Goal: Transaction & Acquisition: Book appointment/travel/reservation

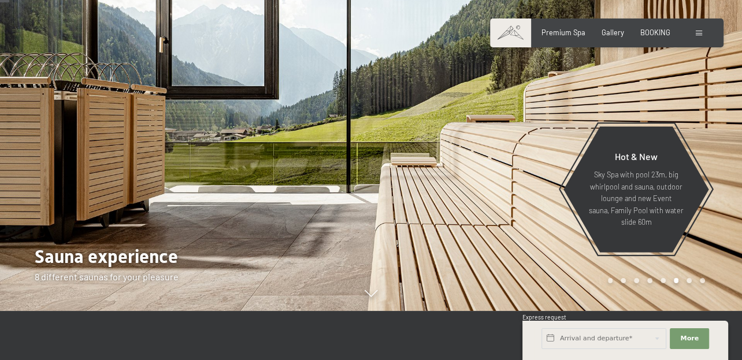
scroll to position [58, 0]
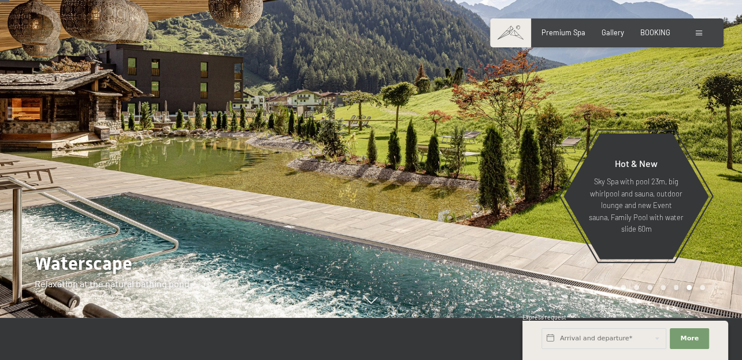
click at [442, 152] on div at bounding box center [556, 129] width 371 height 375
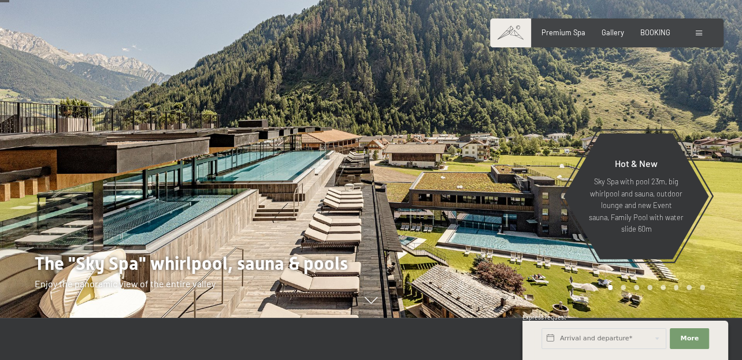
click at [493, 184] on div at bounding box center [556, 129] width 371 height 375
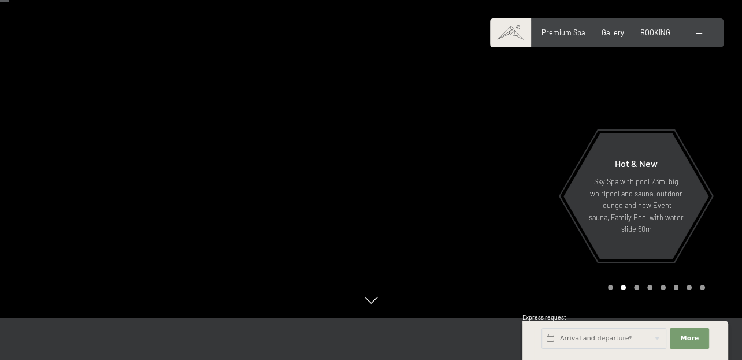
click at [493, 184] on div at bounding box center [556, 129] width 371 height 375
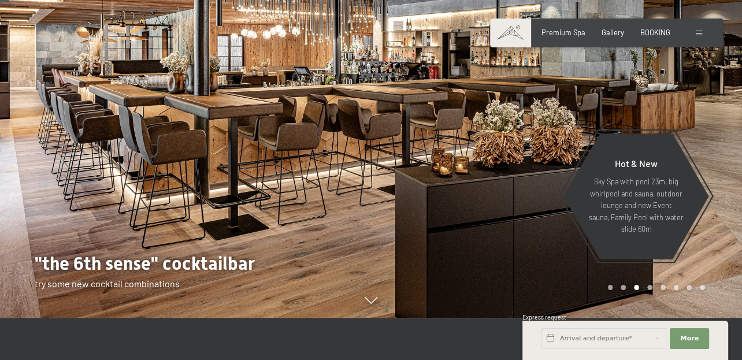
click at [492, 184] on div at bounding box center [556, 129] width 371 height 375
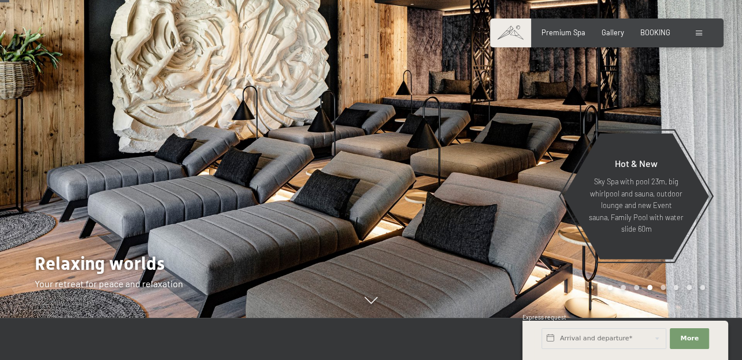
click at [492, 185] on div at bounding box center [556, 129] width 371 height 375
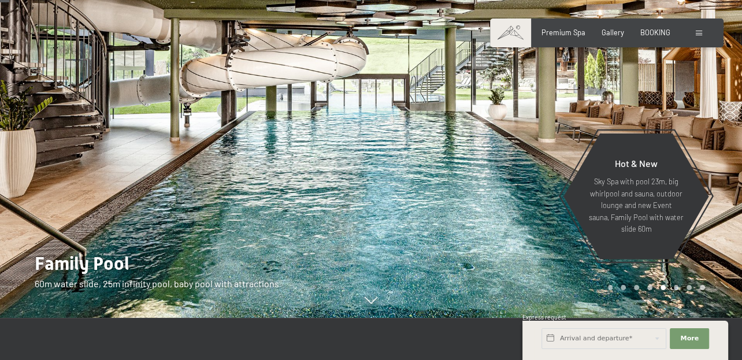
click at [491, 185] on div at bounding box center [556, 129] width 371 height 375
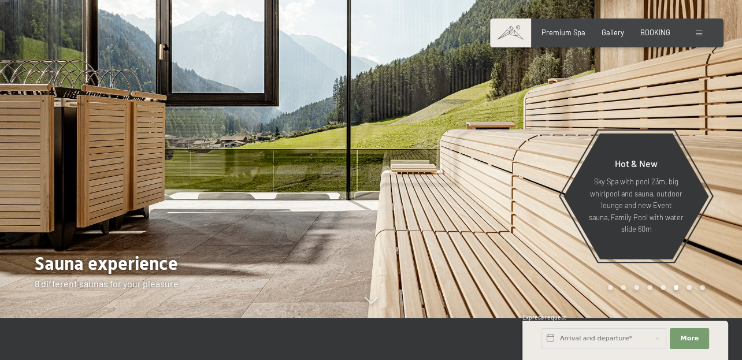
click at [491, 185] on div at bounding box center [556, 129] width 371 height 375
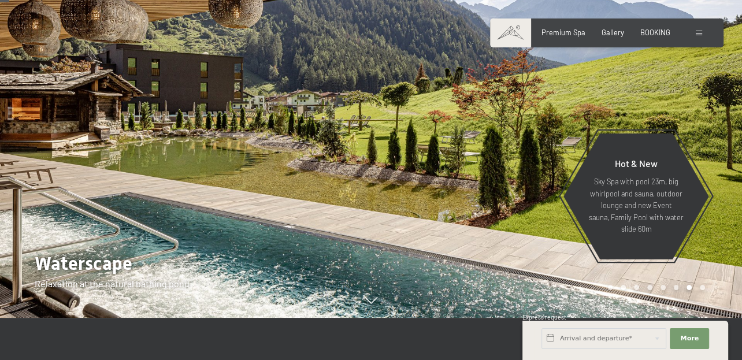
click at [491, 185] on div at bounding box center [556, 129] width 371 height 375
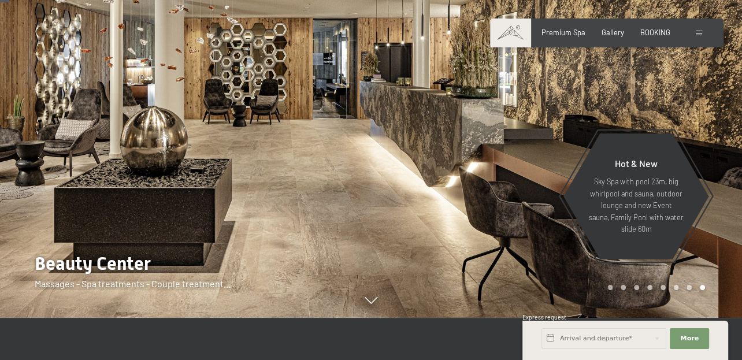
click at [491, 185] on div at bounding box center [556, 129] width 371 height 375
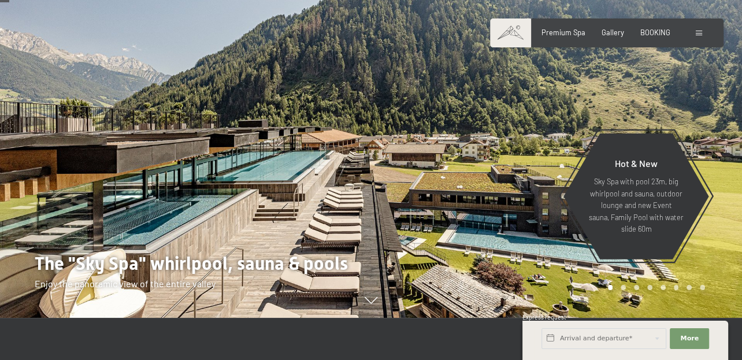
click at [491, 185] on div at bounding box center [556, 129] width 371 height 375
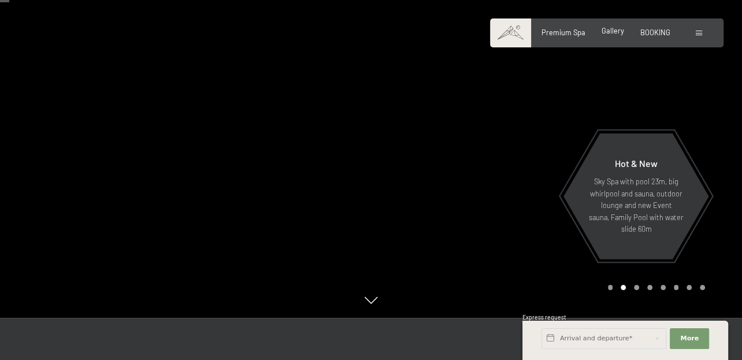
click at [612, 35] on span "Gallery" at bounding box center [612, 30] width 23 height 9
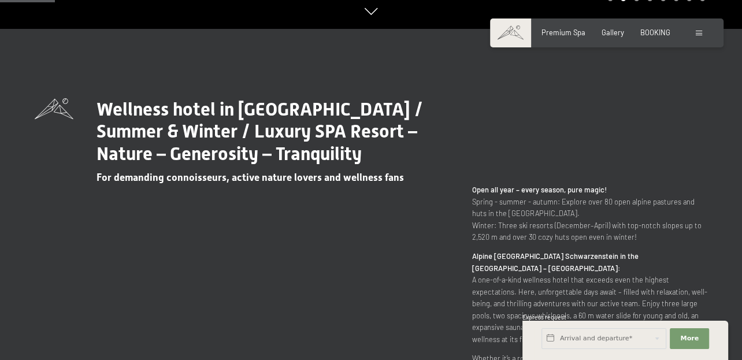
scroll to position [458, 0]
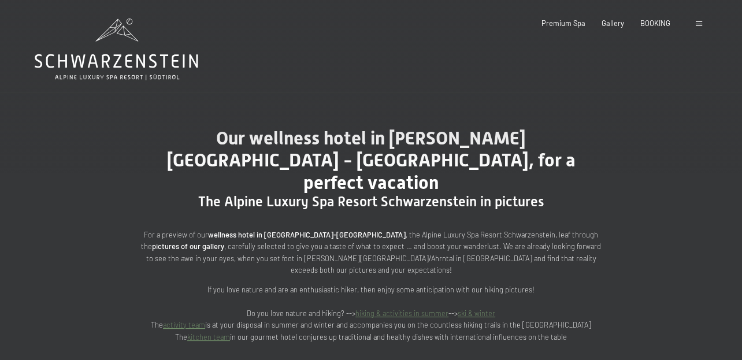
click at [371, 308] on link "hiking & activities in summer" at bounding box center [401, 312] width 93 height 9
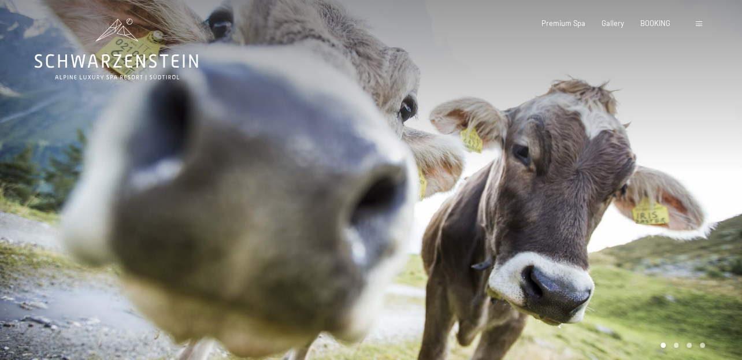
click at [625, 166] on div at bounding box center [556, 187] width 371 height 375
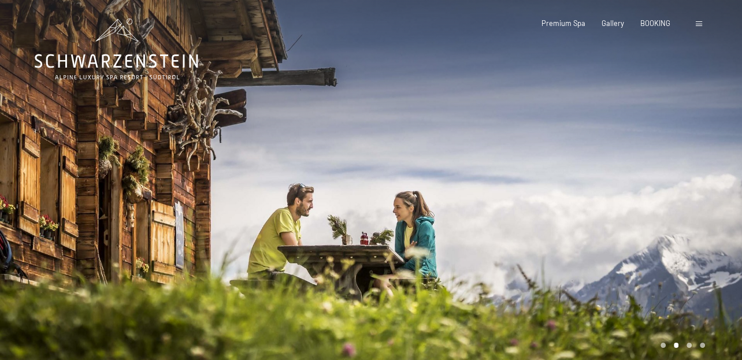
drag, startPoint x: 622, startPoint y: 192, endPoint x: 572, endPoint y: 188, distance: 50.4
click at [568, 189] on div at bounding box center [556, 187] width 371 height 375
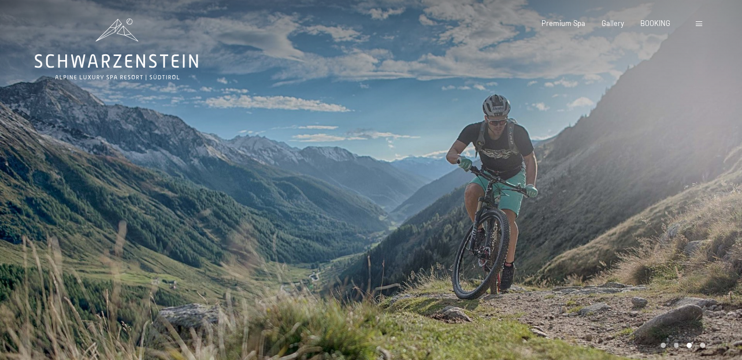
drag, startPoint x: 664, startPoint y: 198, endPoint x: 472, endPoint y: 197, distance: 191.8
click at [472, 197] on div at bounding box center [556, 187] width 371 height 375
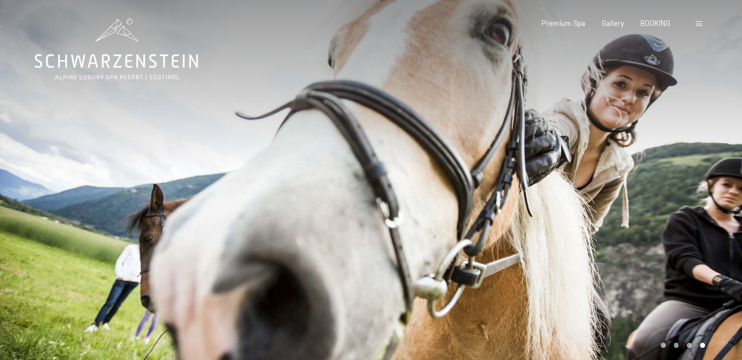
click at [672, 198] on div at bounding box center [556, 187] width 371 height 375
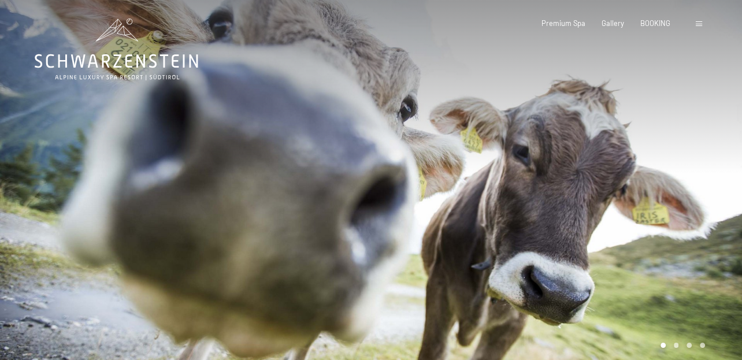
click at [671, 198] on div at bounding box center [556, 187] width 371 height 375
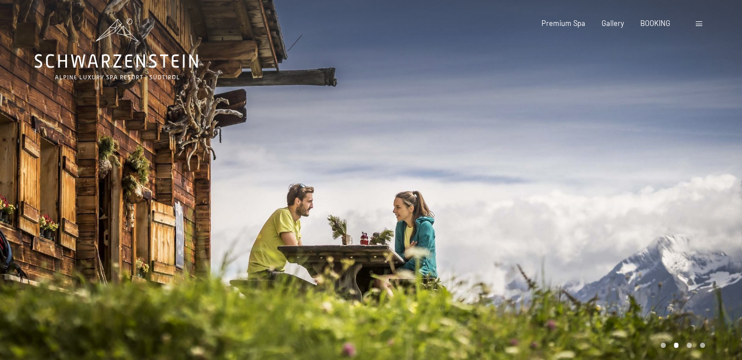
click at [669, 198] on div at bounding box center [556, 187] width 371 height 375
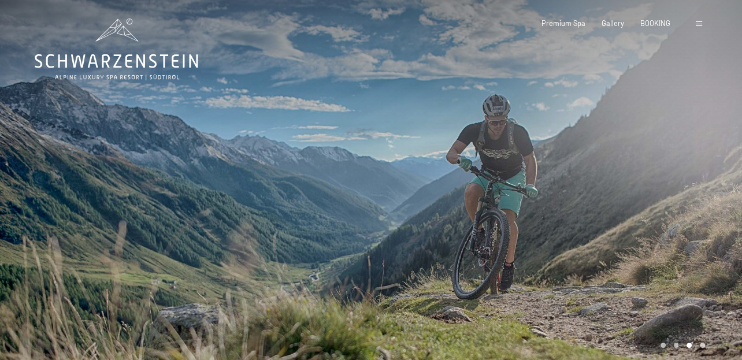
click at [669, 198] on div at bounding box center [556, 187] width 371 height 375
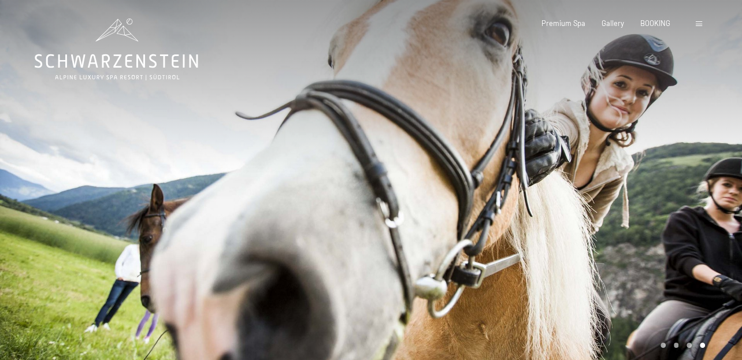
click at [669, 198] on div at bounding box center [556, 187] width 371 height 375
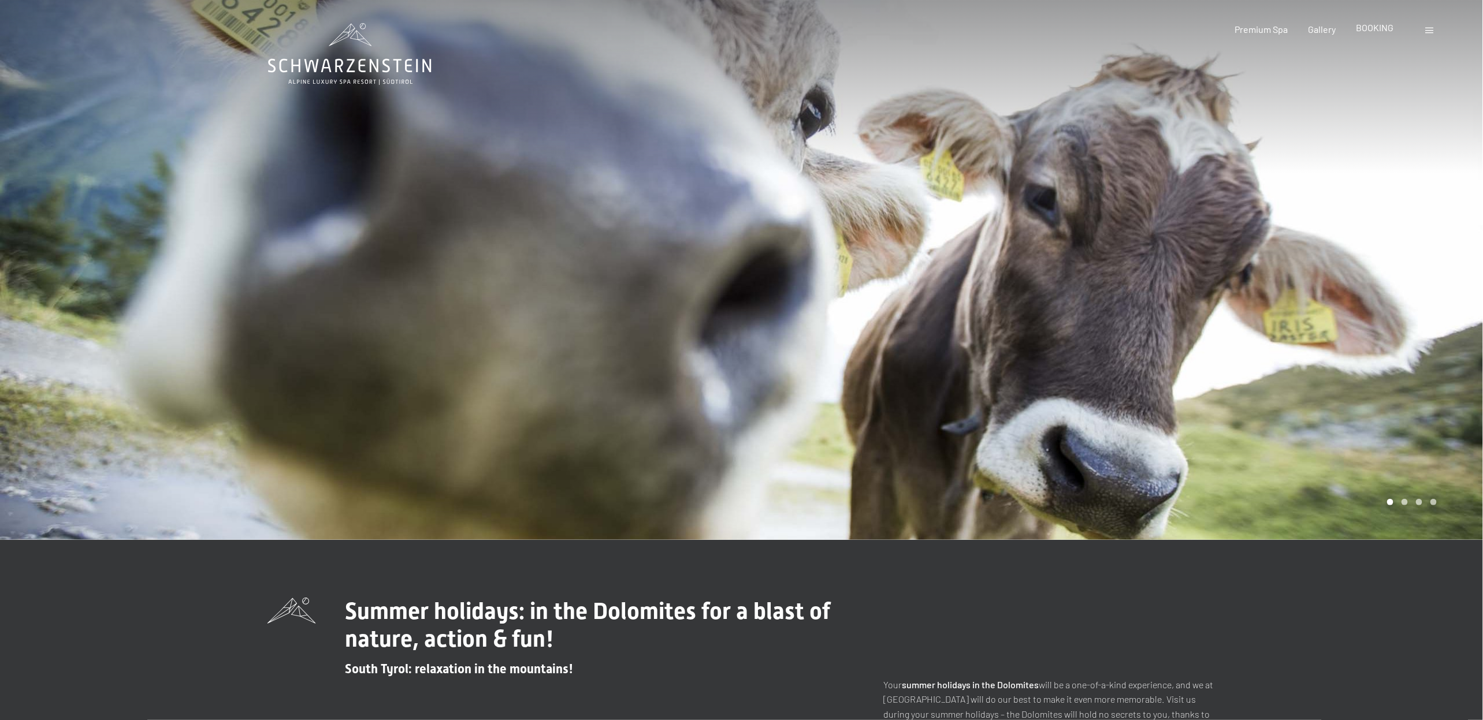
click at [741, 29] on span "BOOKING" at bounding box center [1375, 27] width 38 height 11
click at [741, 30] on div at bounding box center [1430, 29] width 11 height 13
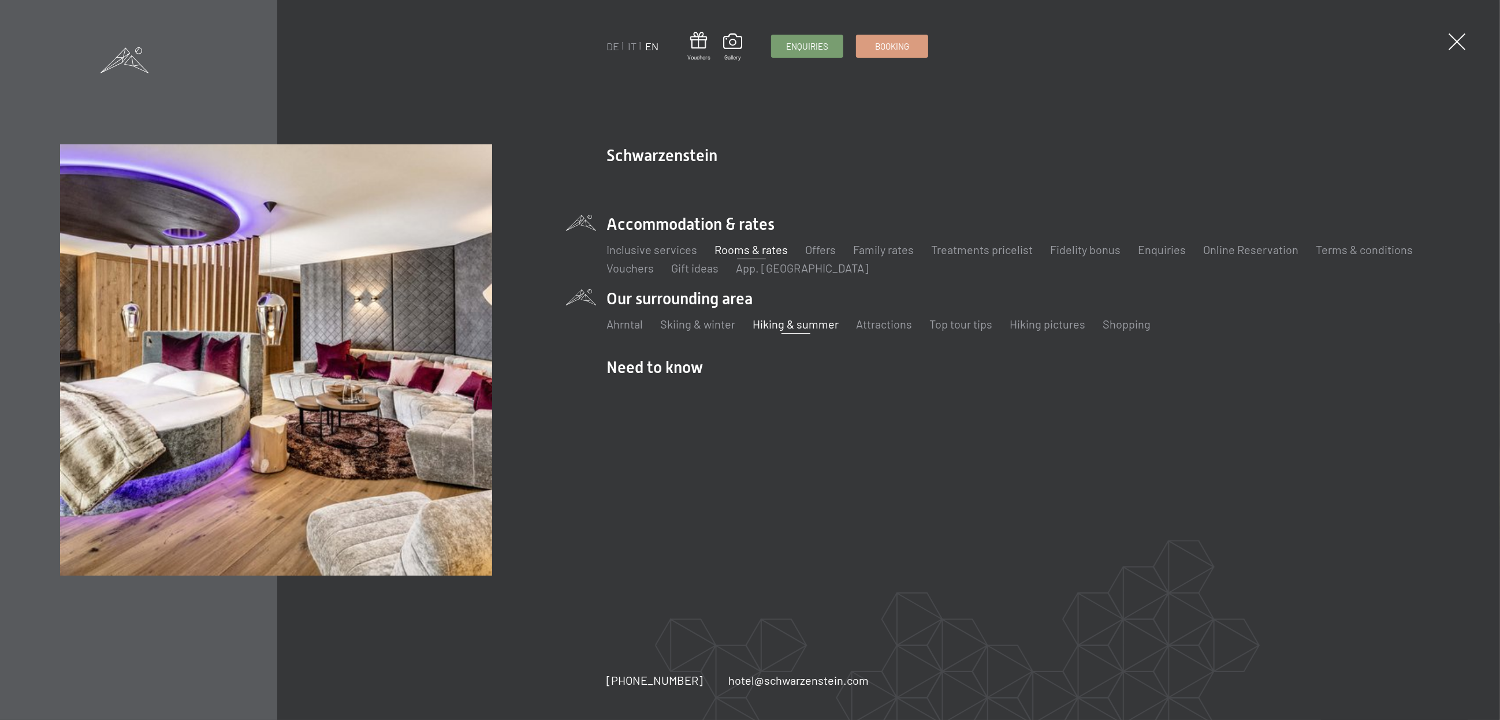
click at [741, 247] on link "Rooms & rates" at bounding box center [750, 250] width 73 height 14
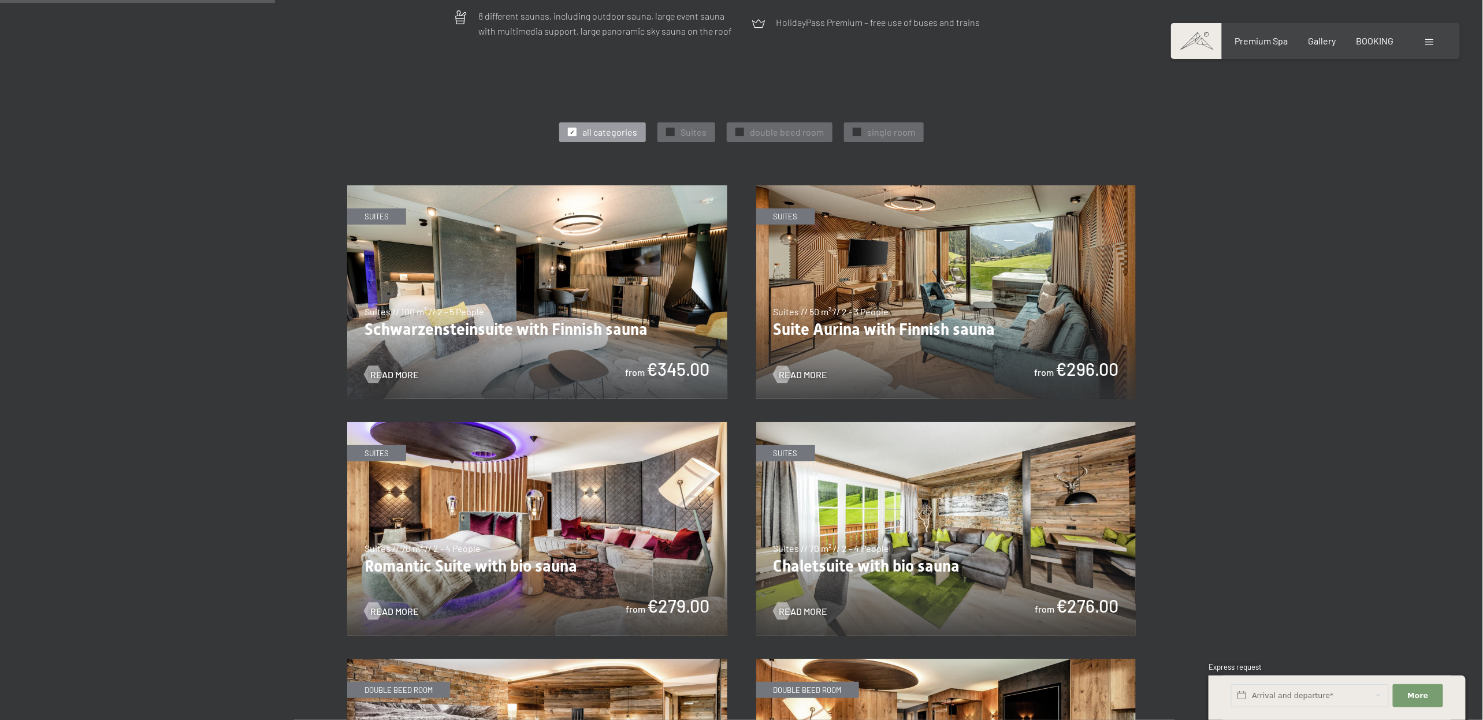
scroll to position [578, 0]
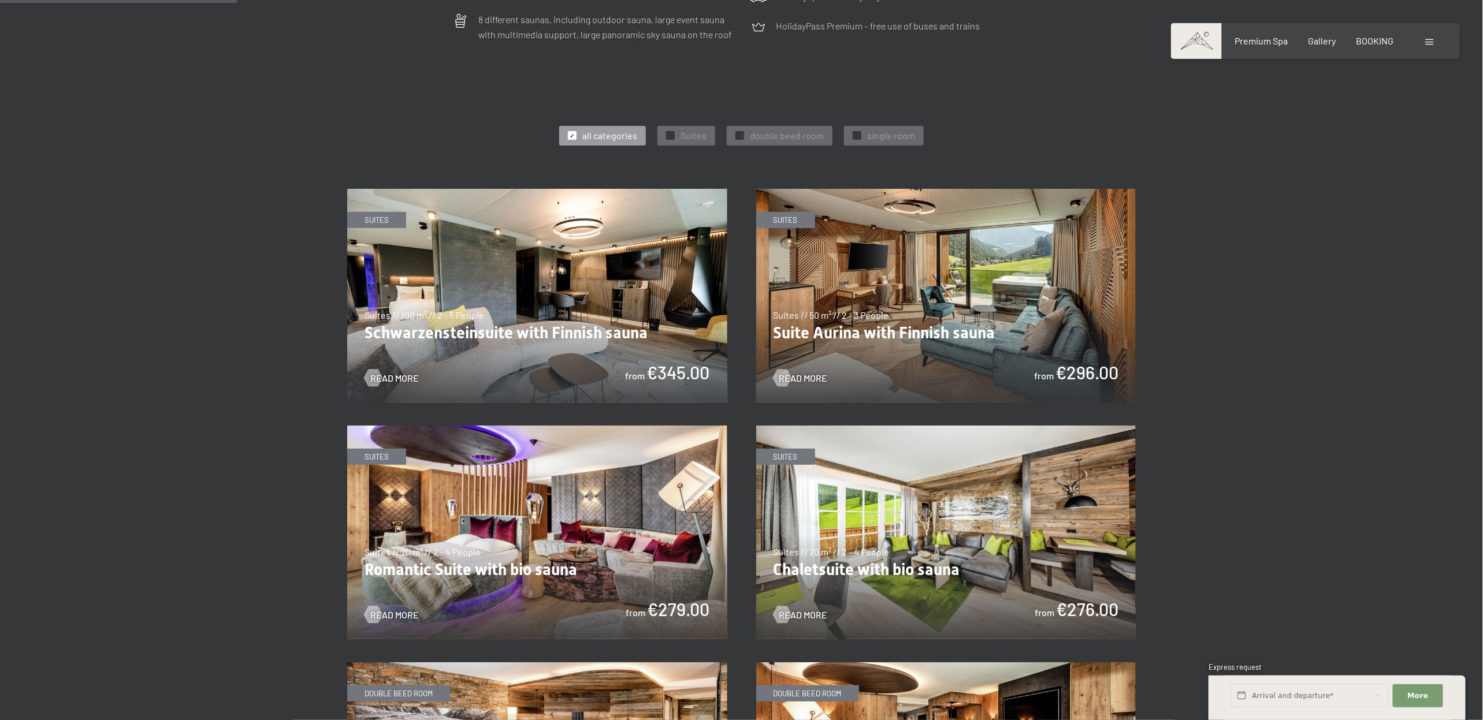
click at [862, 349] on img at bounding box center [946, 296] width 380 height 214
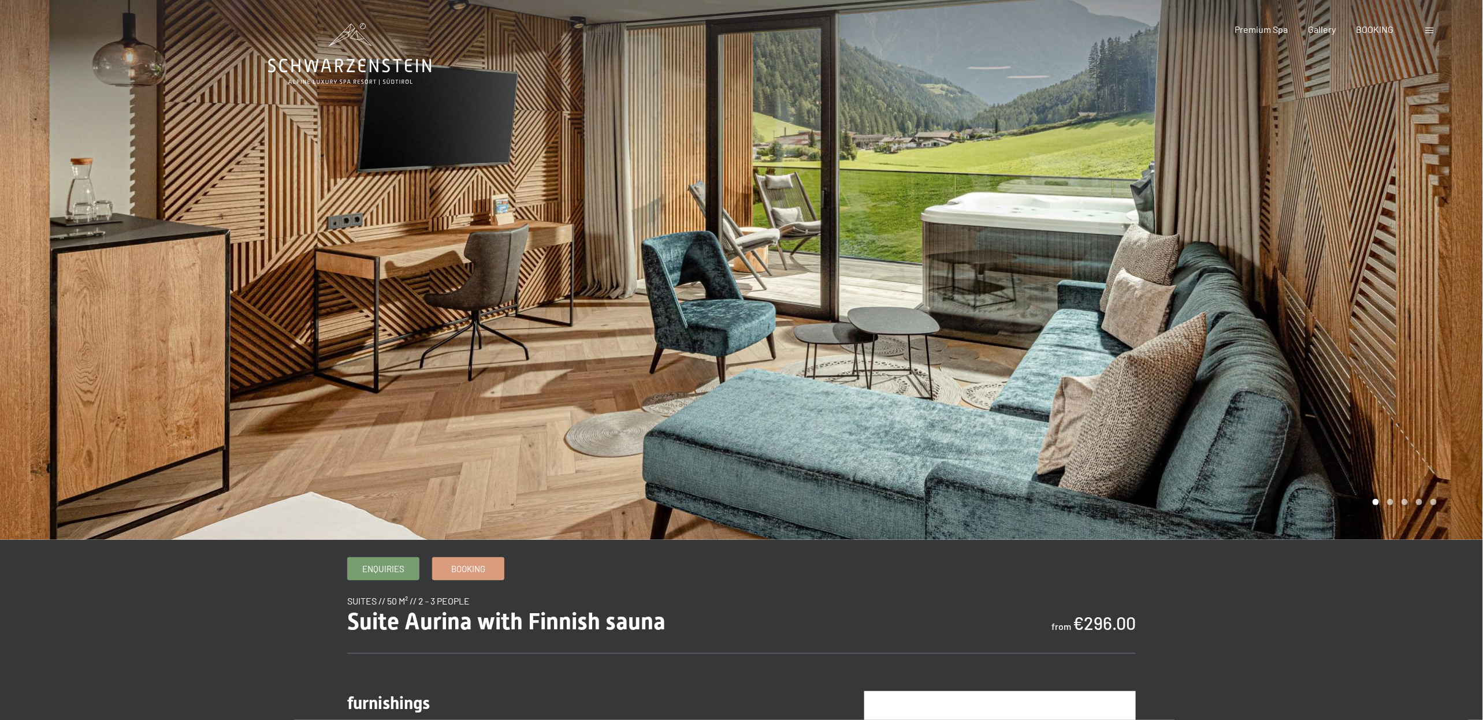
click at [1185, 345] on div at bounding box center [1113, 270] width 742 height 540
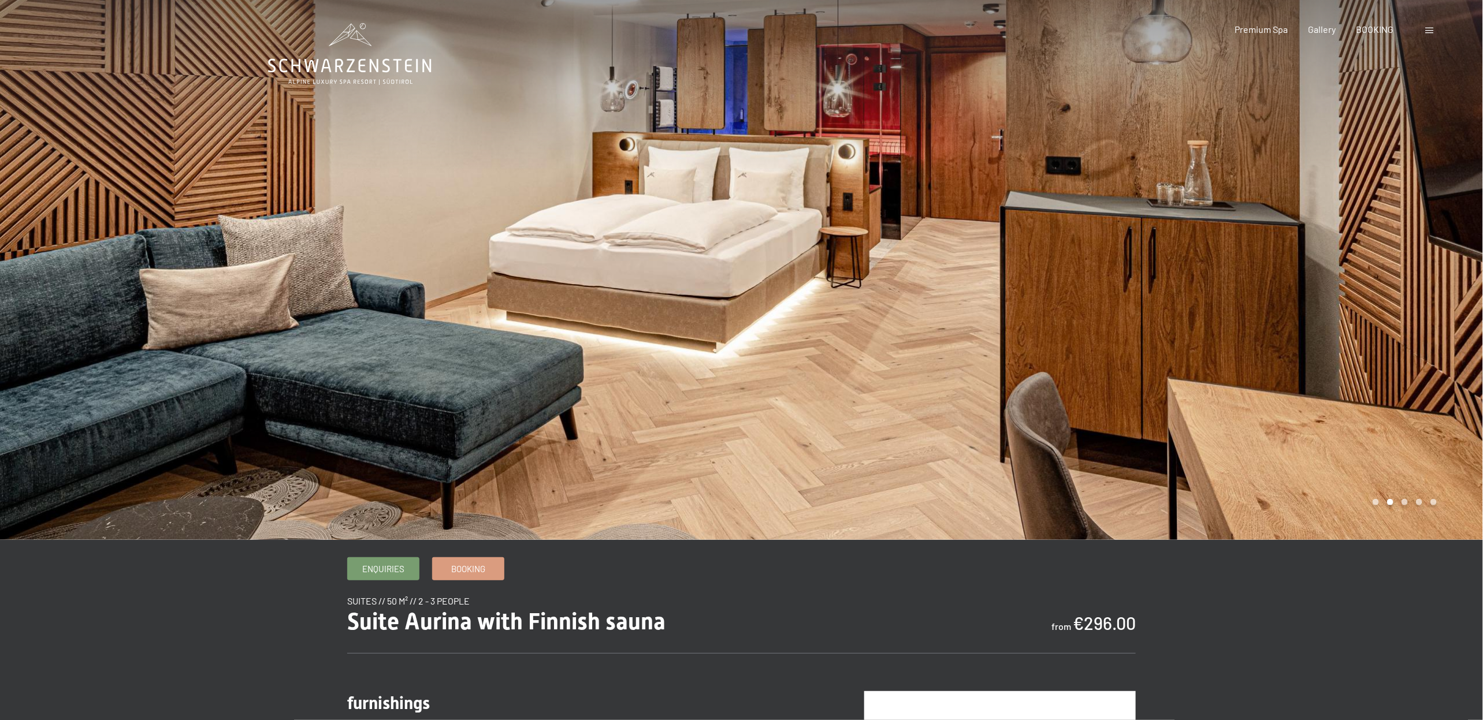
click at [1185, 345] on div at bounding box center [1113, 270] width 742 height 540
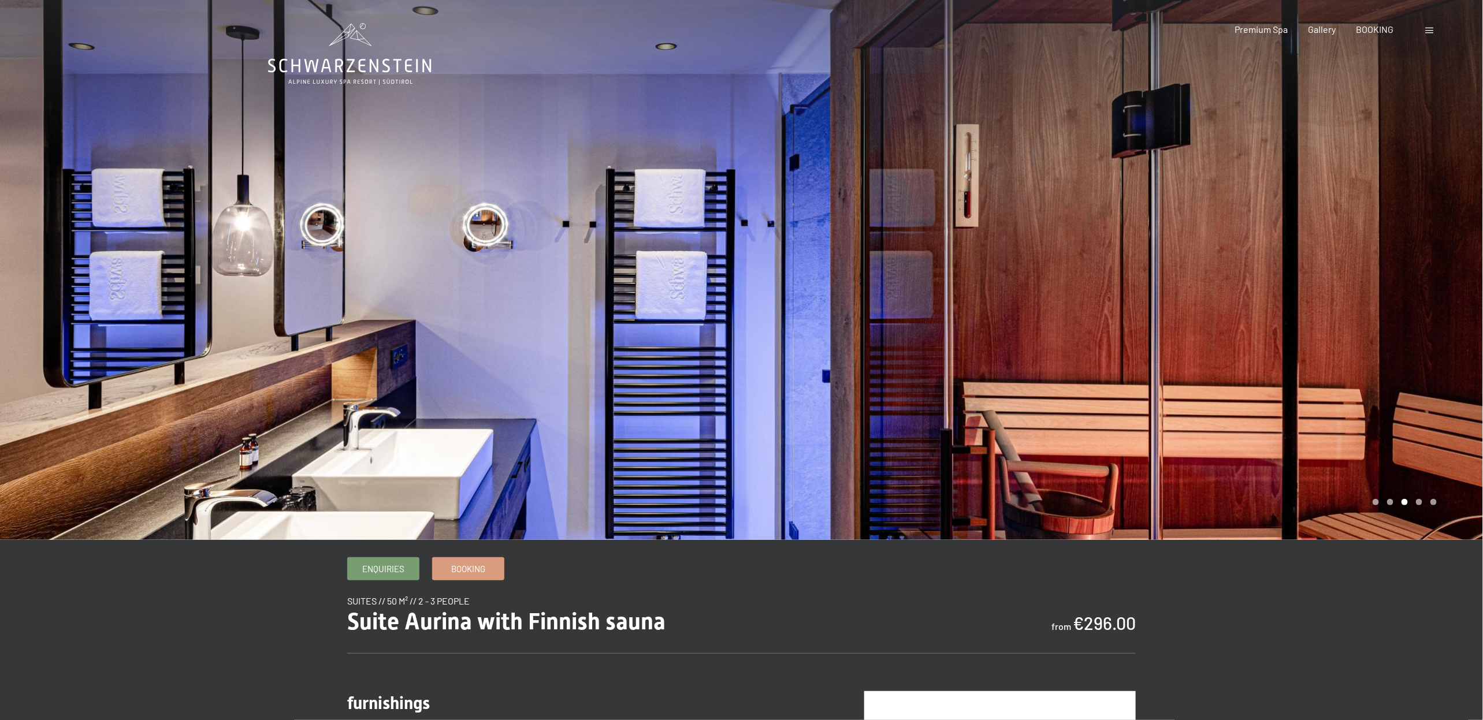
click at [1185, 345] on div at bounding box center [1113, 270] width 742 height 540
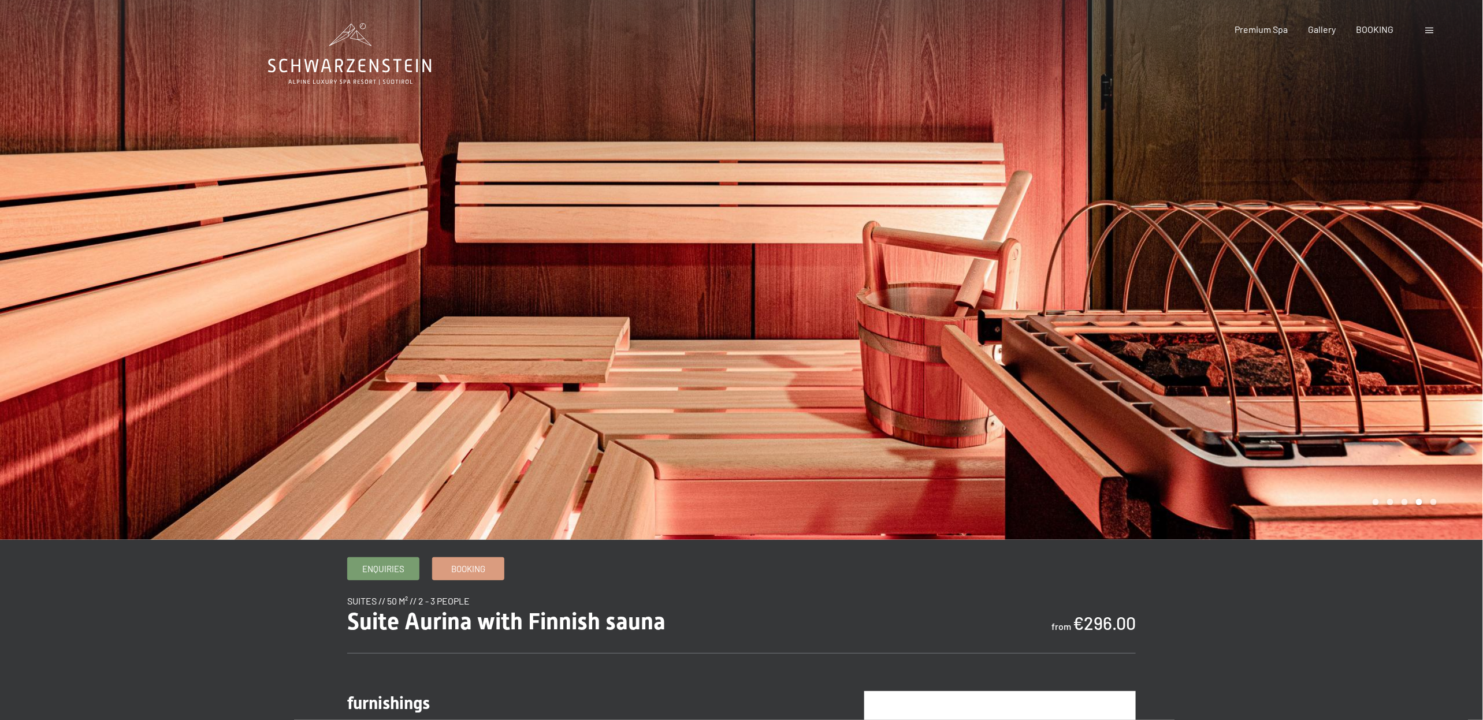
click at [1185, 345] on div at bounding box center [1113, 270] width 742 height 540
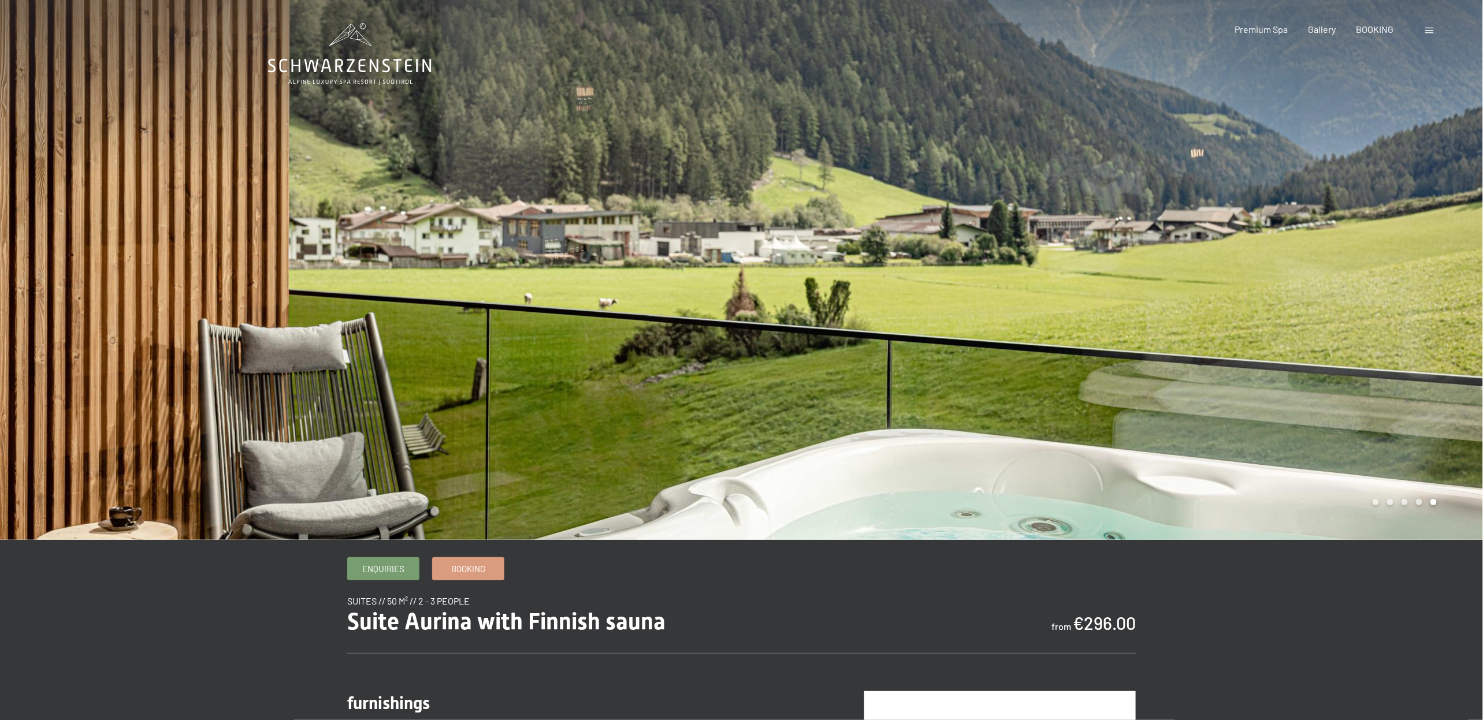
click at [1185, 345] on div at bounding box center [1113, 270] width 742 height 540
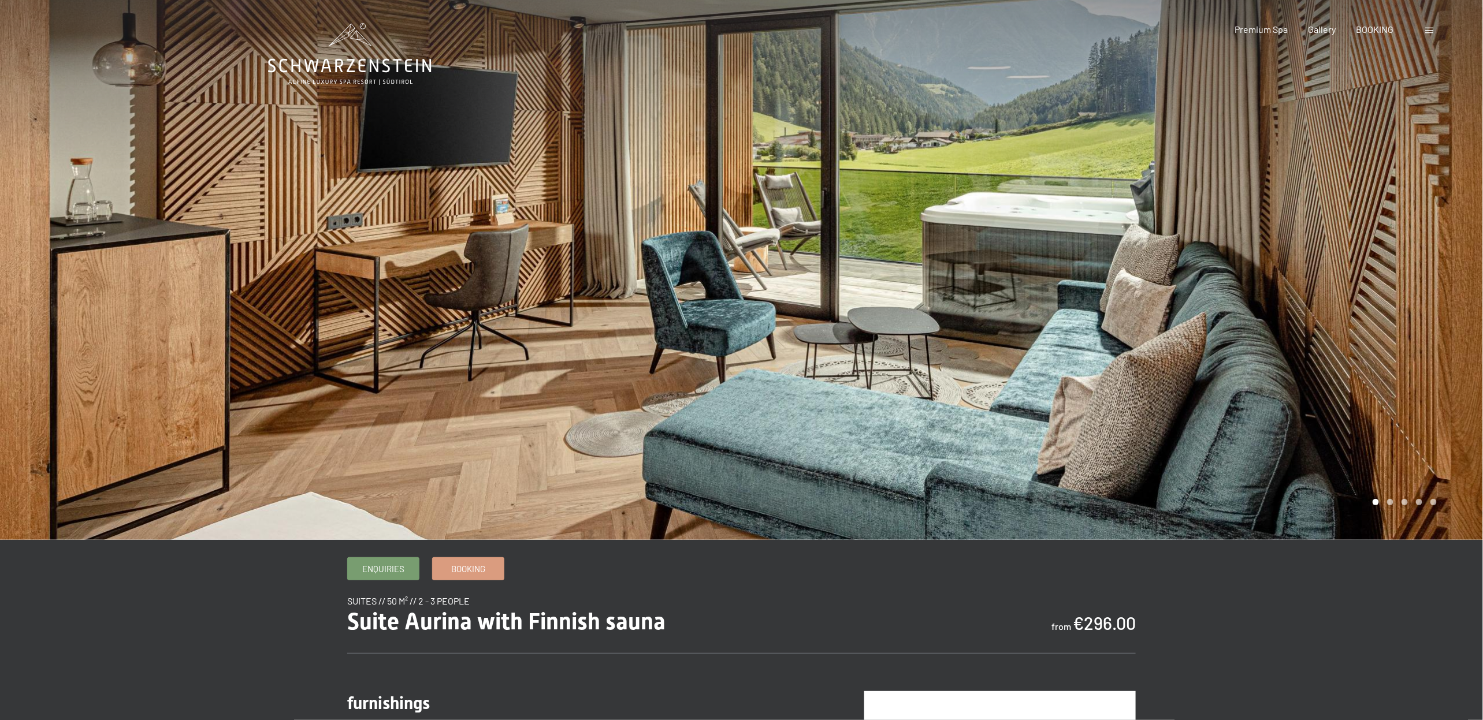
click at [1185, 345] on div at bounding box center [1113, 270] width 742 height 540
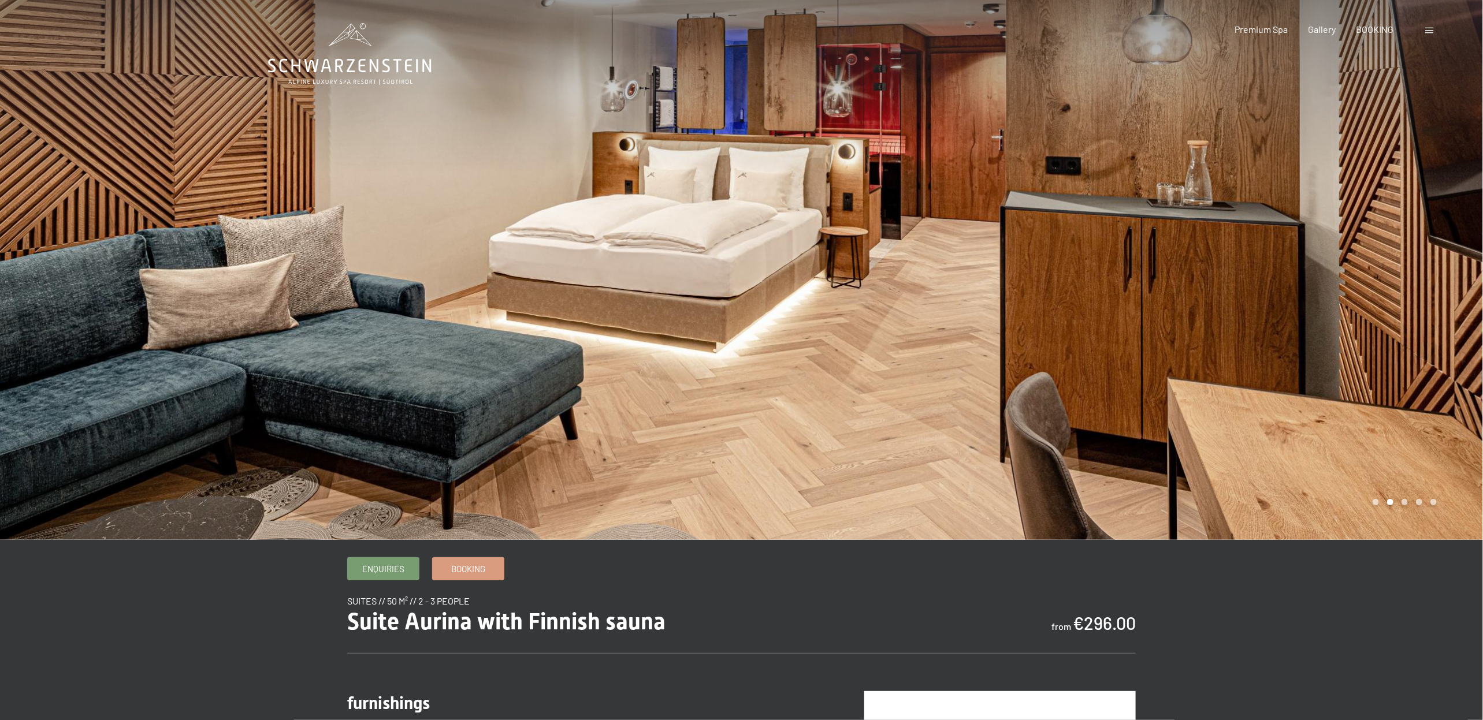
click at [1185, 345] on div at bounding box center [1113, 270] width 742 height 540
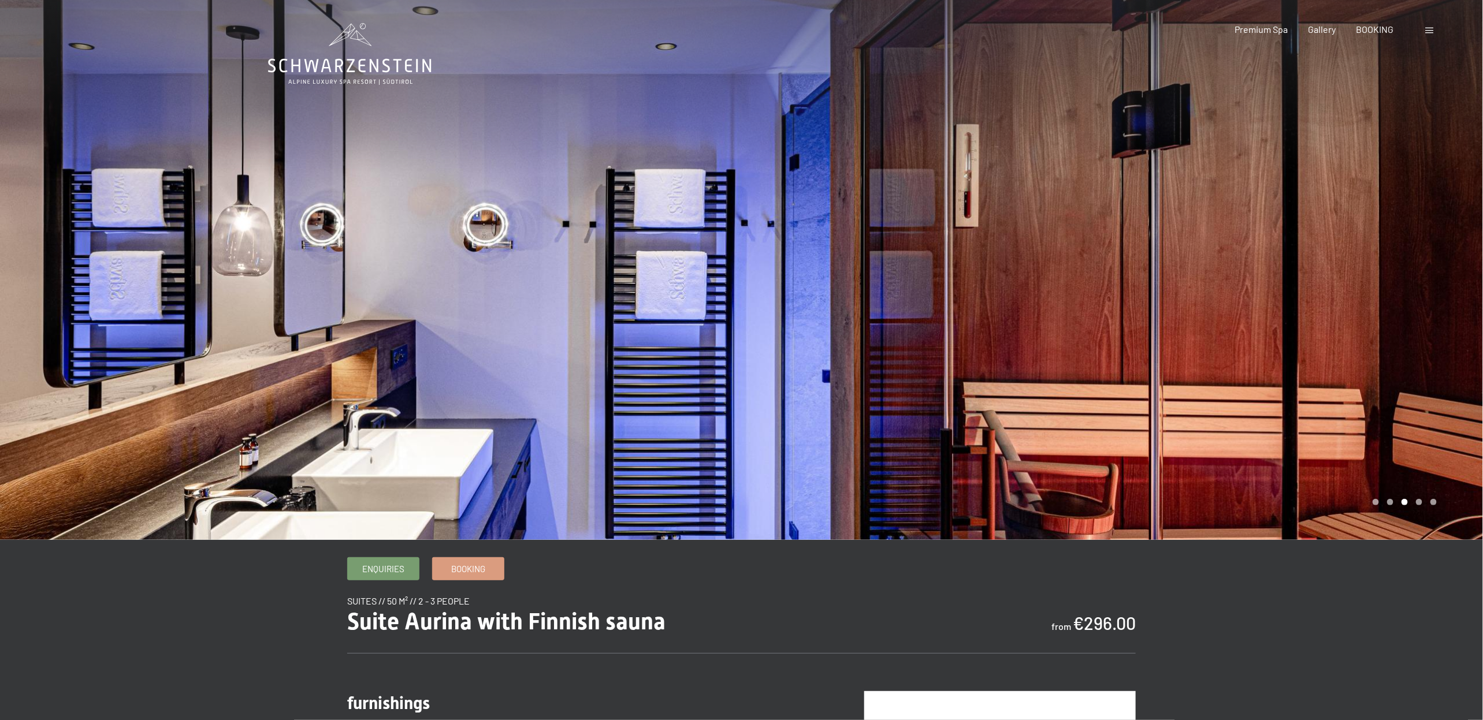
click at [1185, 345] on div at bounding box center [1113, 270] width 742 height 540
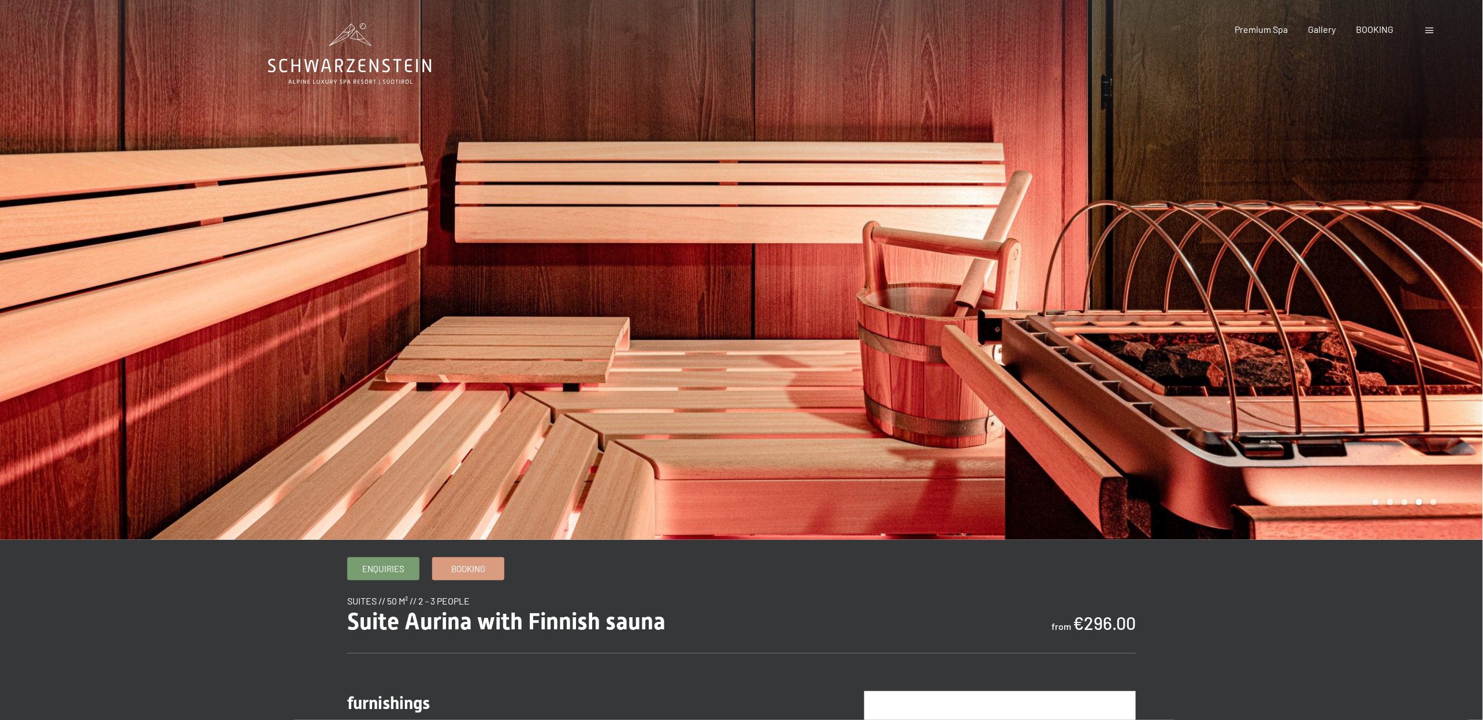
click at [1185, 345] on div at bounding box center [1113, 270] width 742 height 540
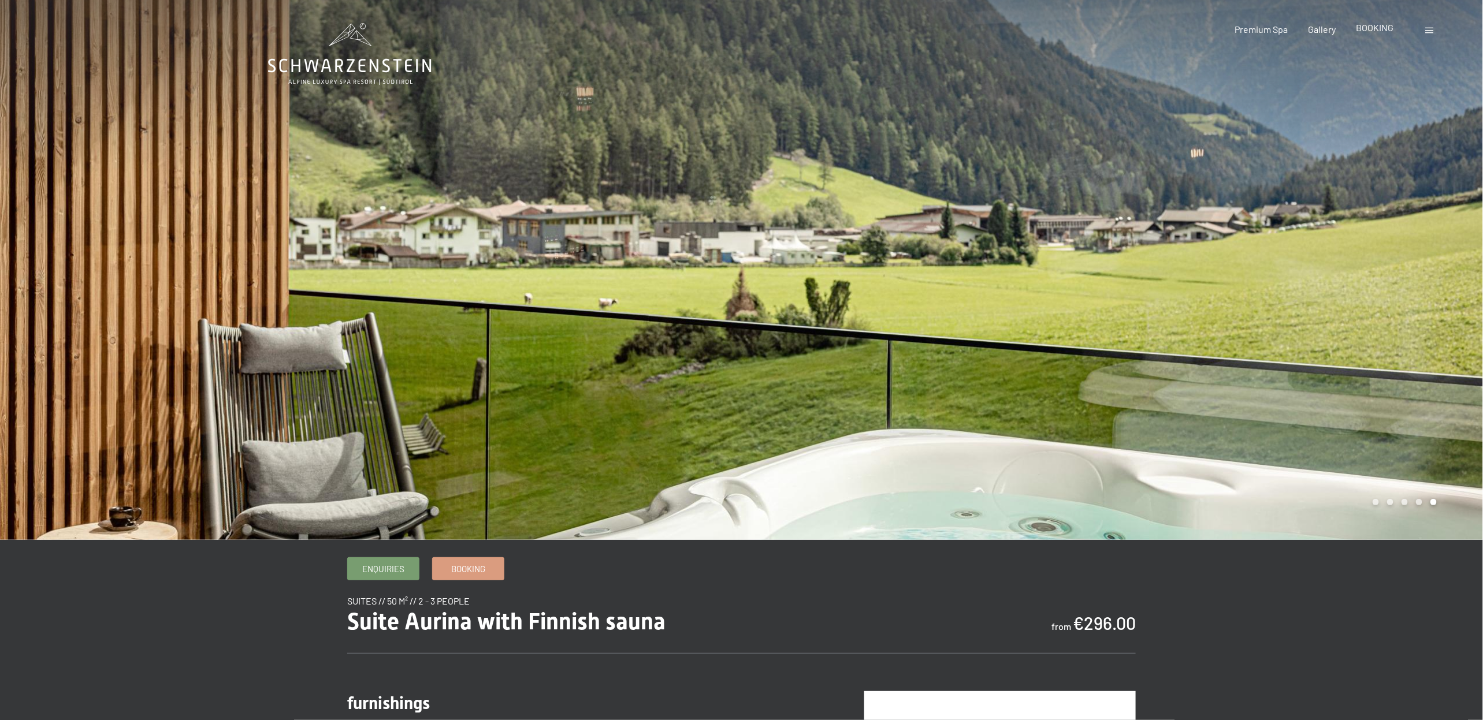
click at [1379, 32] on span "BOOKING" at bounding box center [1375, 27] width 38 height 11
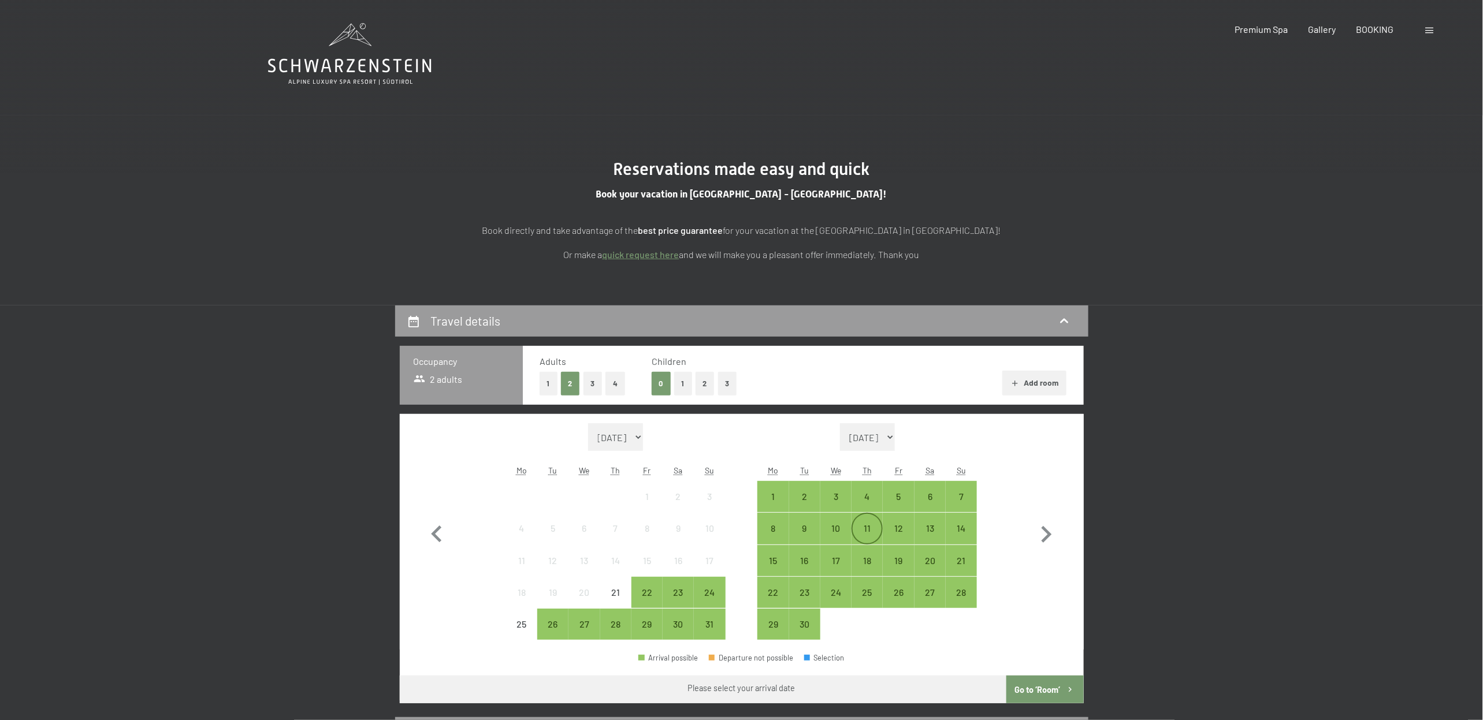
click at [868, 533] on div "11" at bounding box center [866, 538] width 29 height 29
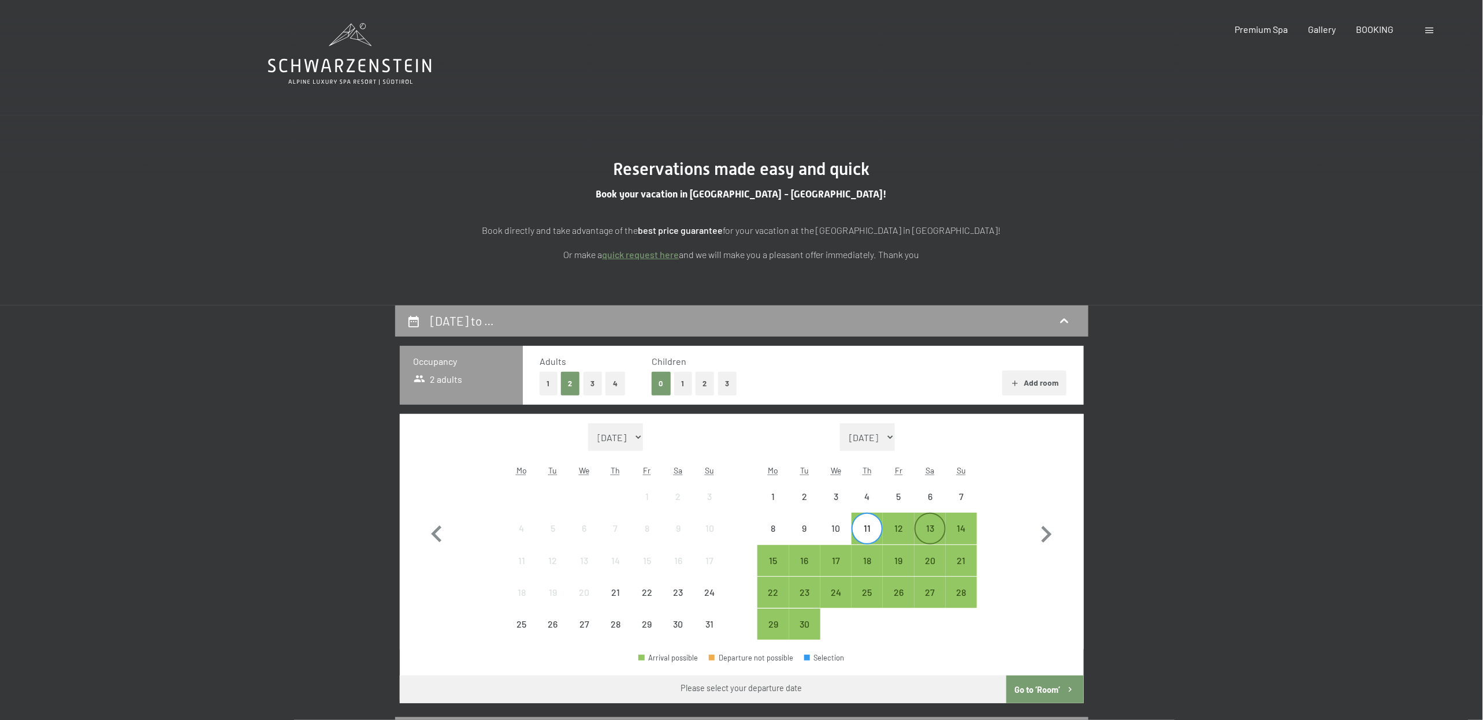
click at [931, 536] on div "13" at bounding box center [929, 538] width 29 height 29
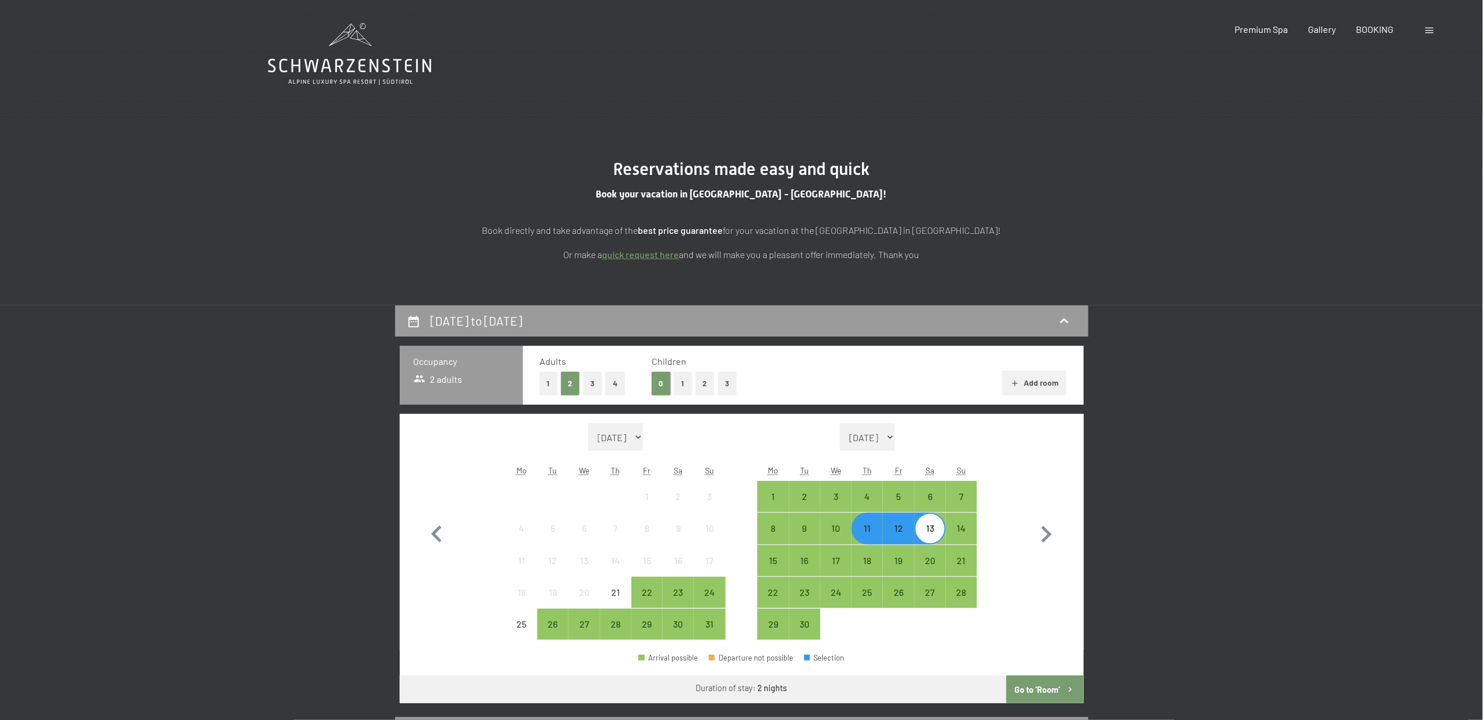
click at [1038, 686] on button "Go to ‘Room’" at bounding box center [1044, 690] width 77 height 28
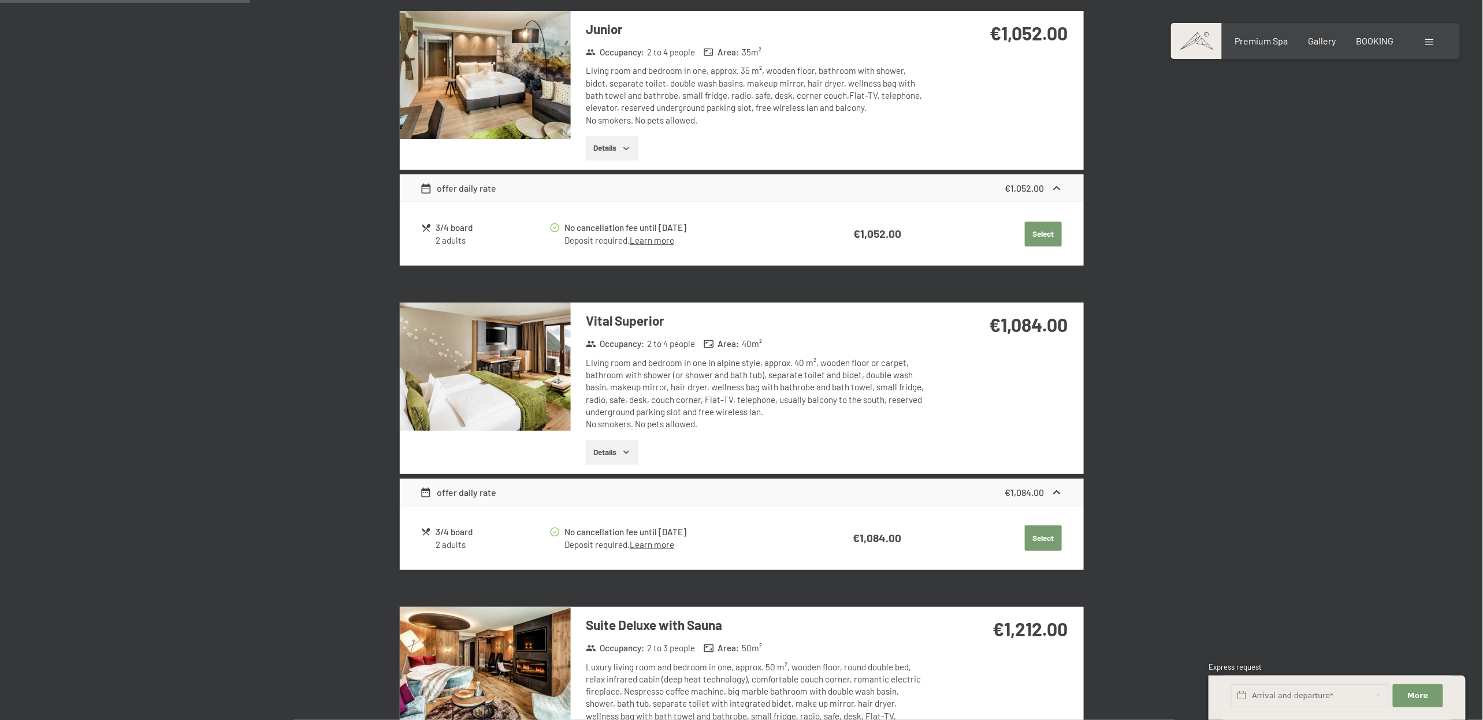
scroll to position [420, 0]
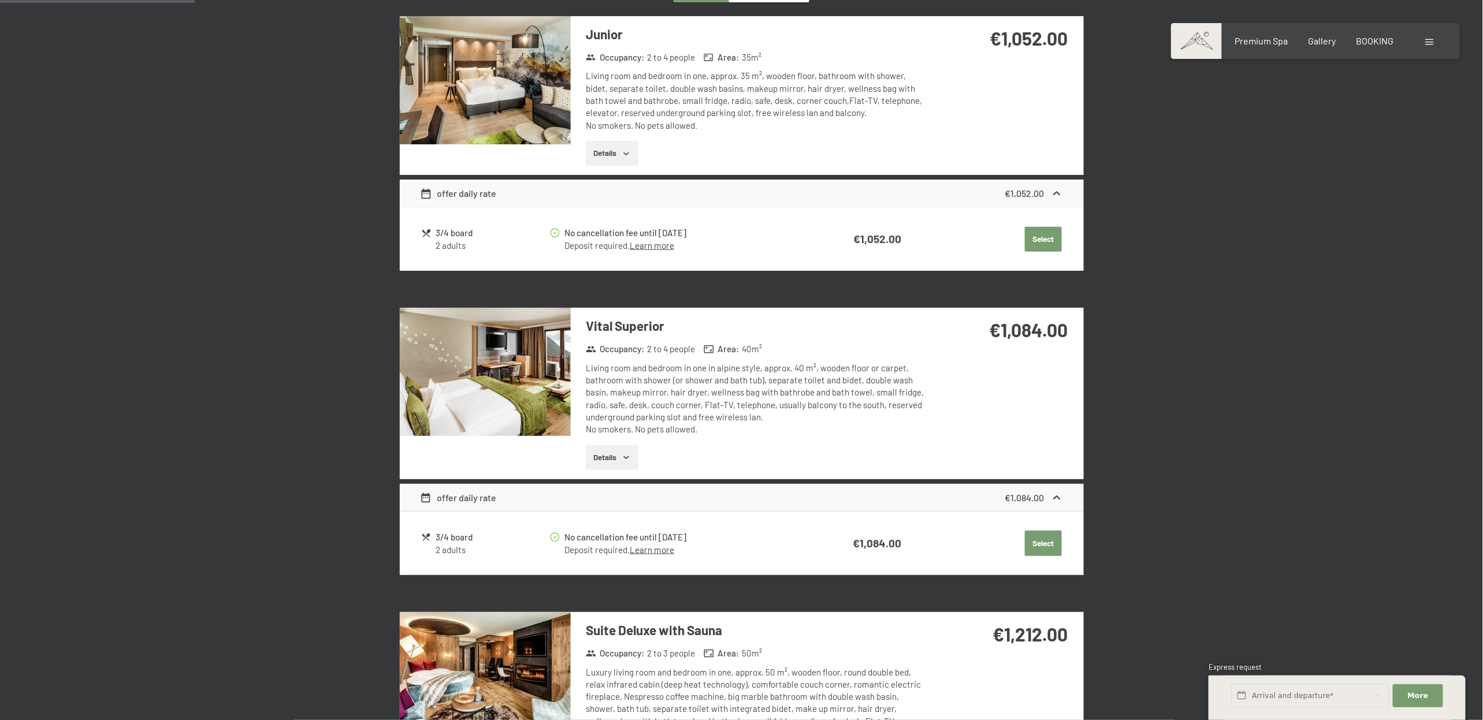
click at [614, 458] on button "Details" at bounding box center [612, 457] width 53 height 25
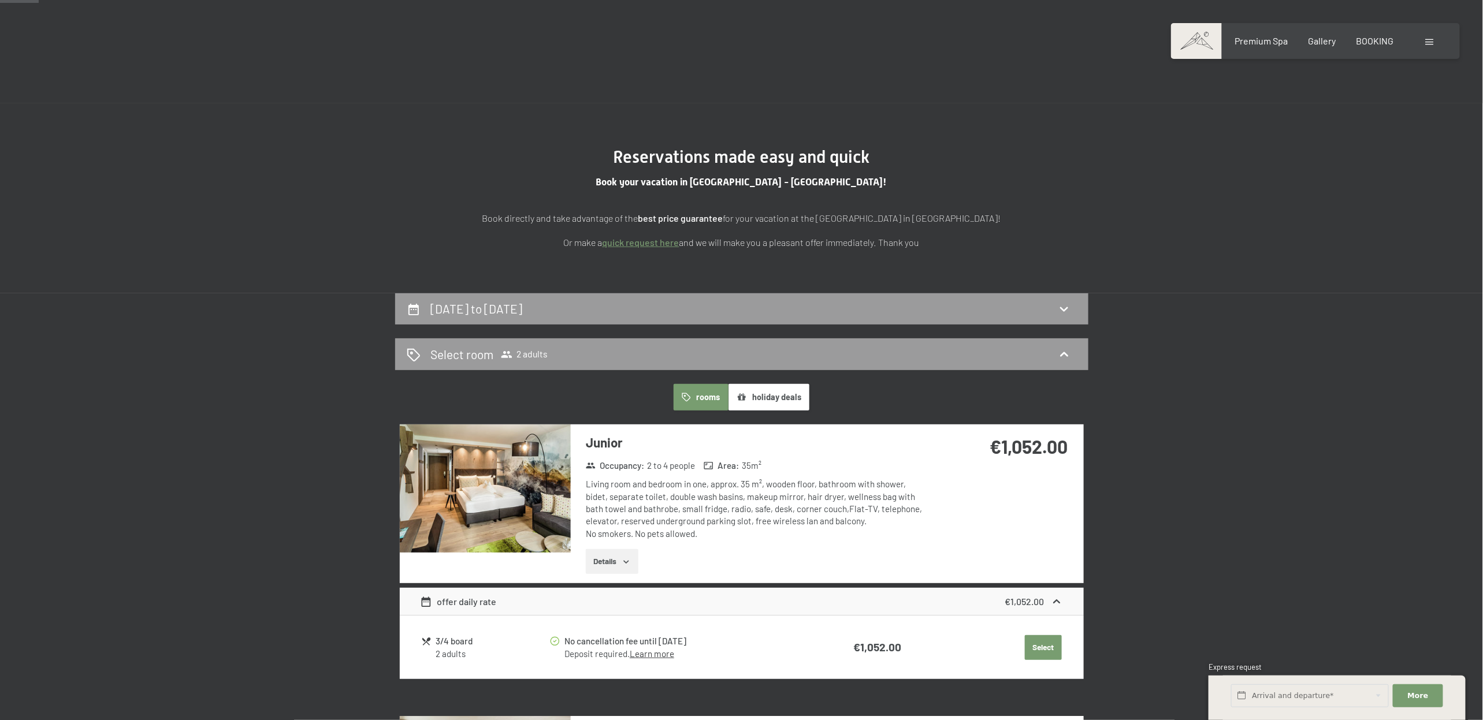
scroll to position [0, 0]
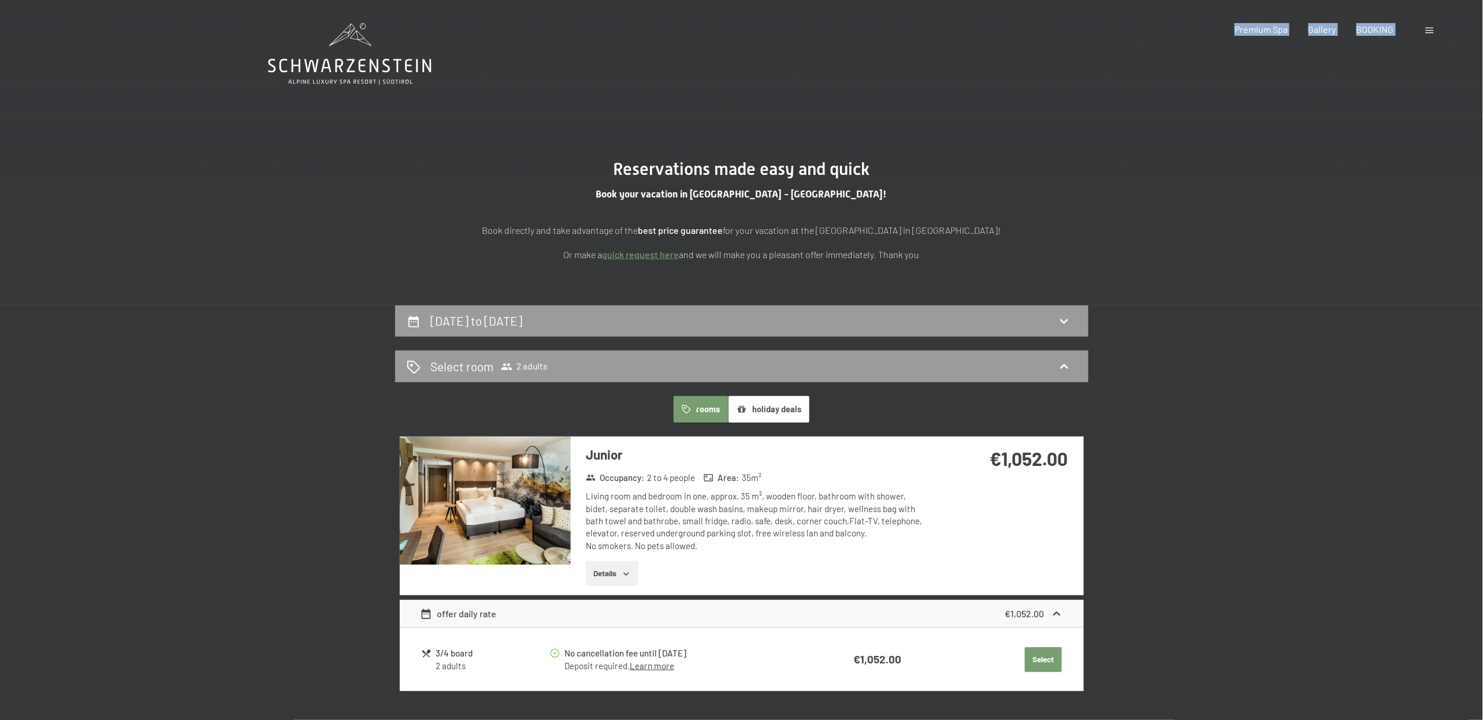
drag, startPoint x: 427, startPoint y: 66, endPoint x: 345, endPoint y: 68, distance: 82.0
click at [405, 83] on icon at bounding box center [349, 54] width 163 height 62
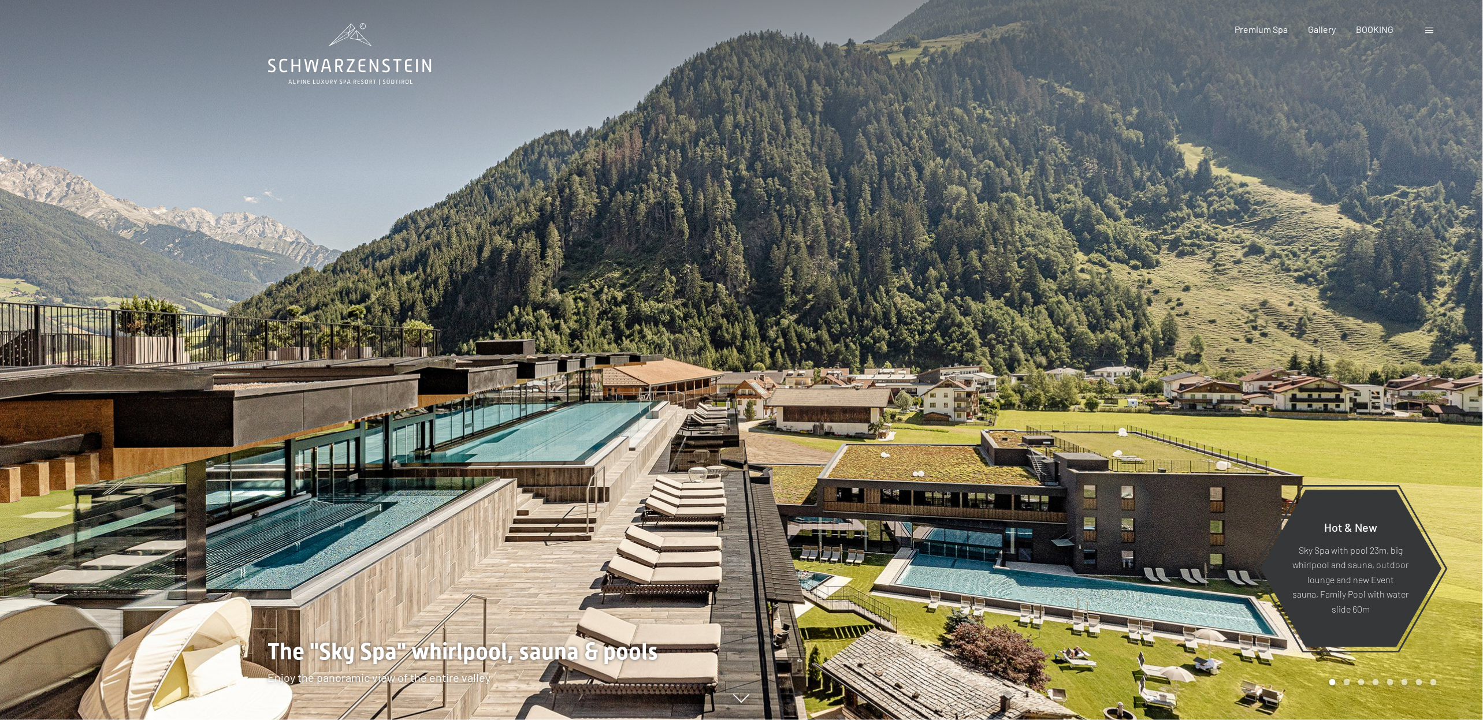
click at [1432, 31] on span at bounding box center [1429, 31] width 8 height 6
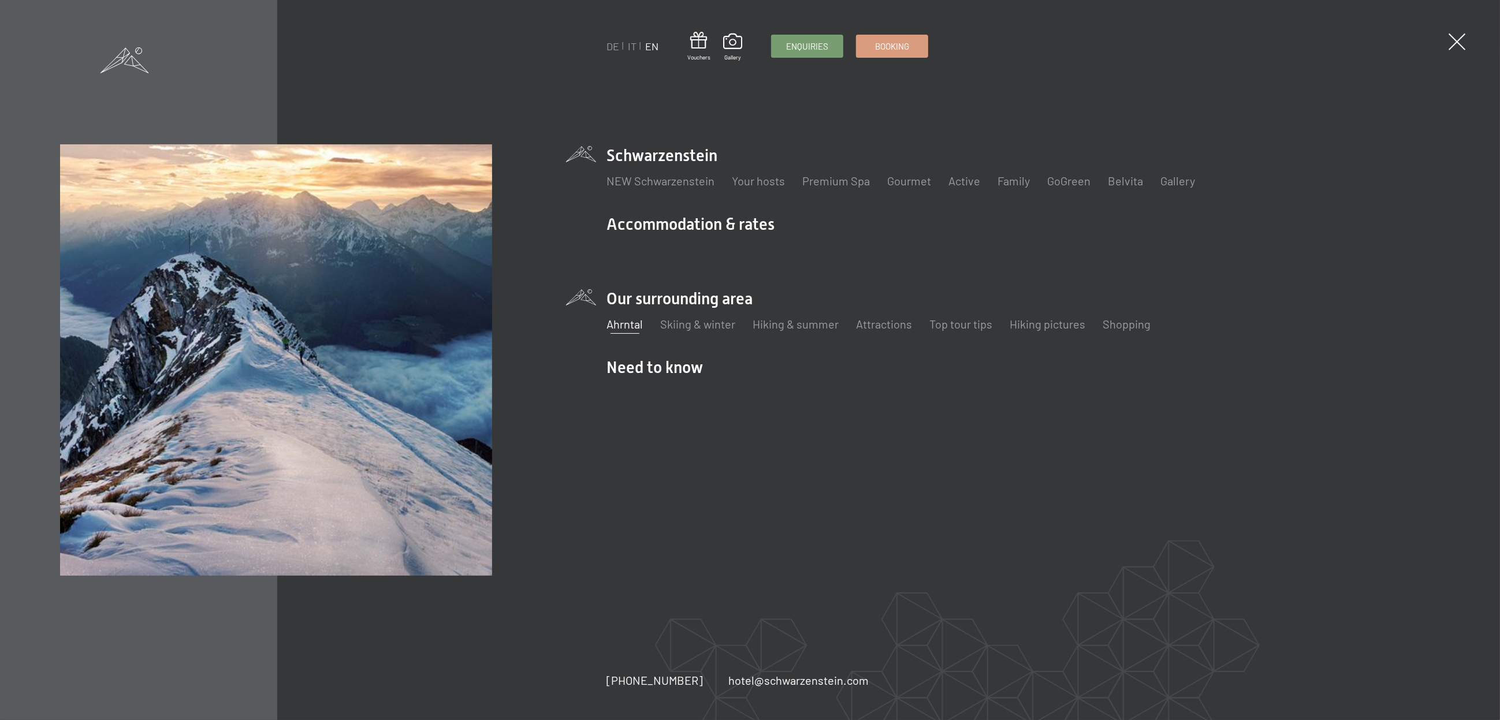
click at [623, 325] on link "Ahrntal" at bounding box center [624, 324] width 36 height 14
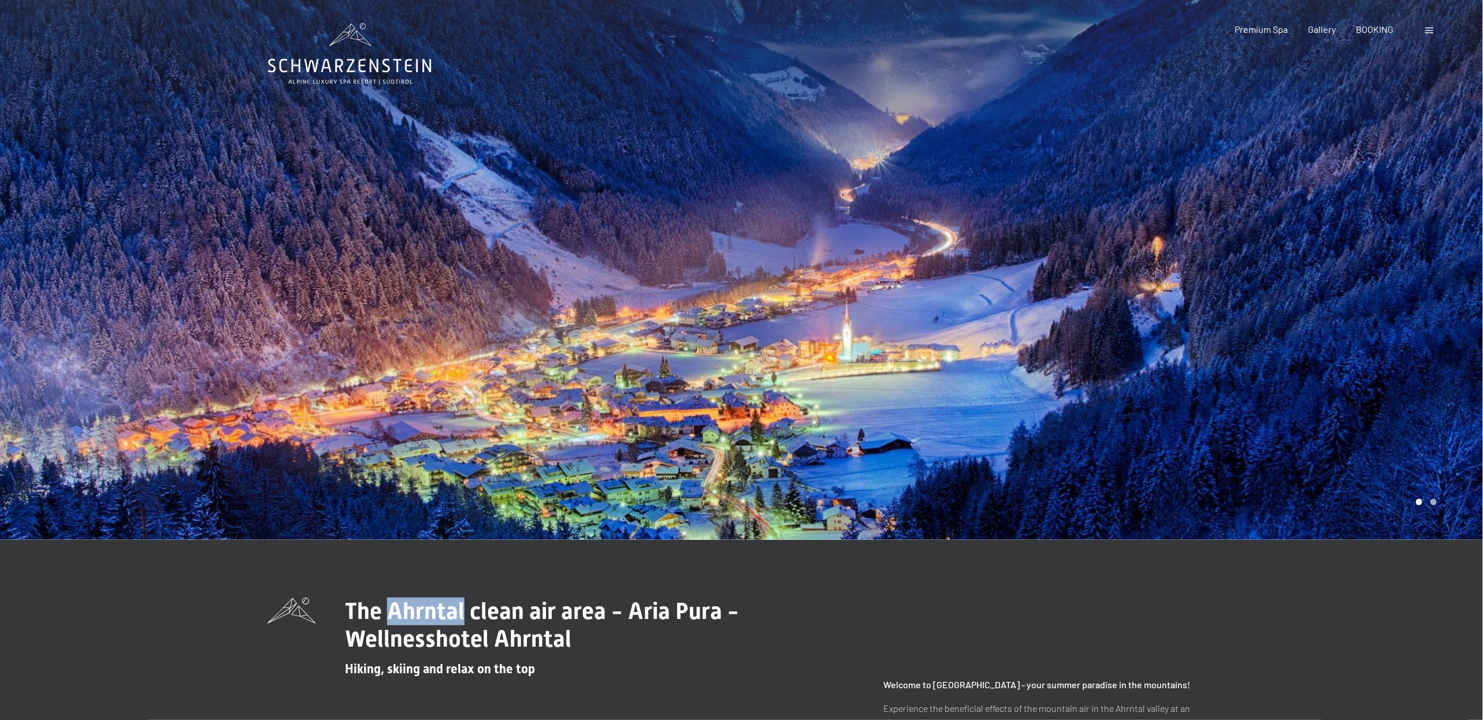
drag, startPoint x: 463, startPoint y: 612, endPoint x: 389, endPoint y: 609, distance: 74.0
click at [389, 609] on span "The Ahrntal clean air area - Aria Pura - Wellnesshotel Ahrntal" at bounding box center [542, 625] width 394 height 55
copy span "Ahrntal"
